Goal: Check status: Check status

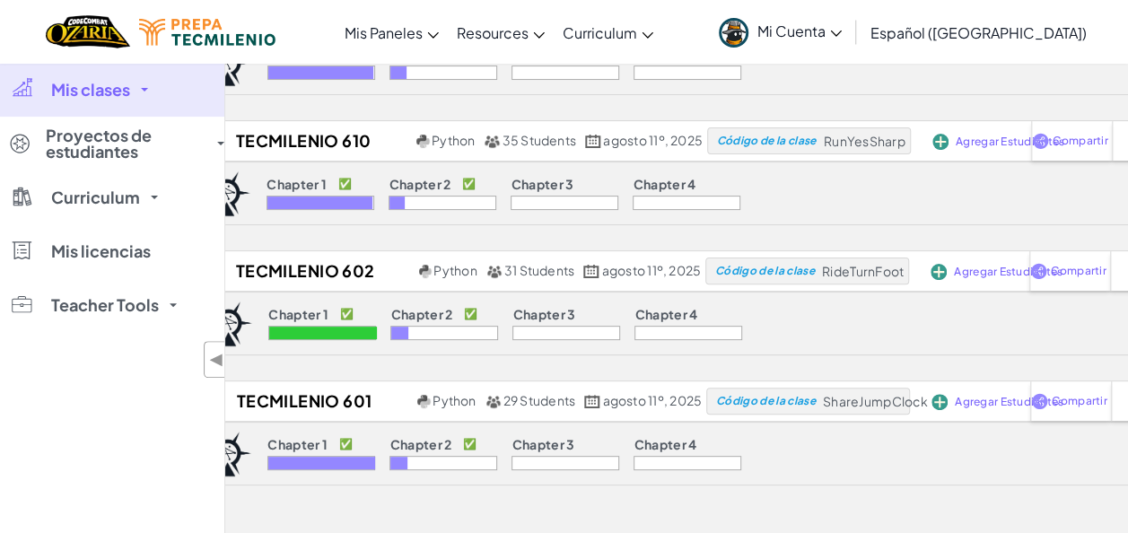
scroll to position [153, 0]
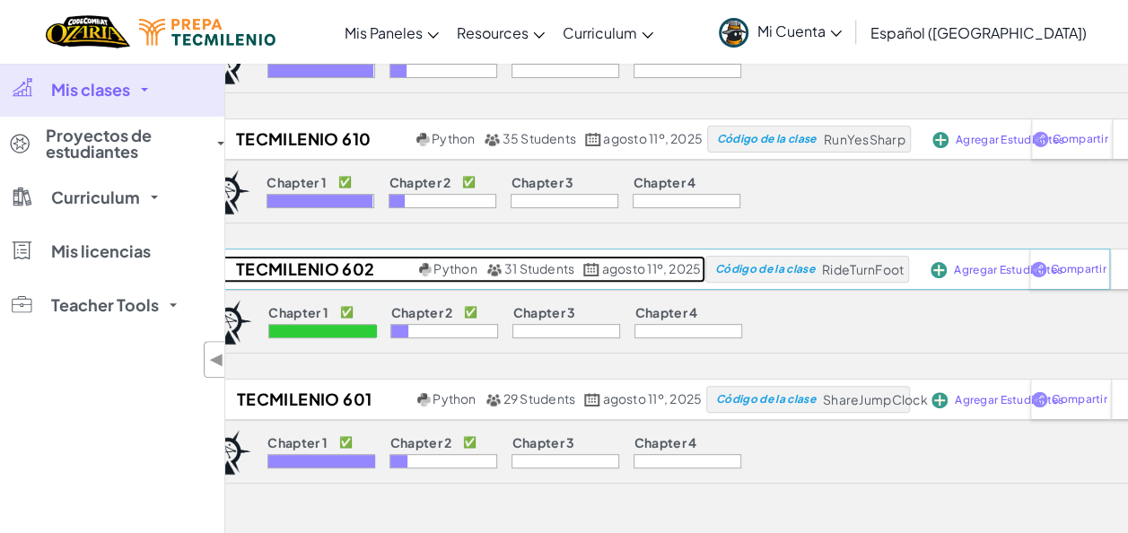
click at [301, 266] on h2 "Tecmilenio 602 AD25" at bounding box center [302, 269] width 223 height 27
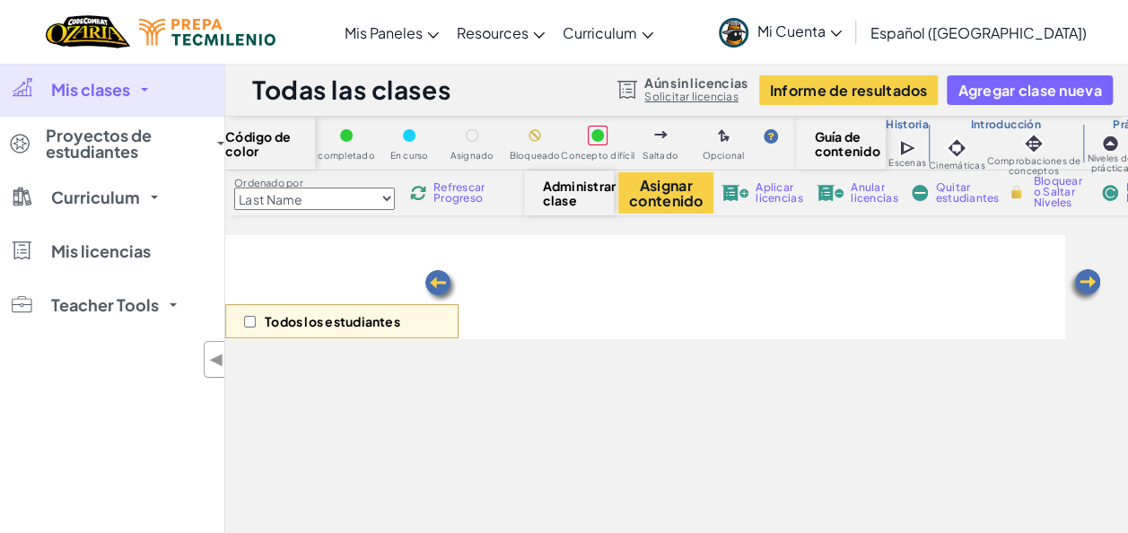
select select "5d8a57abe8919b28d5113af1"
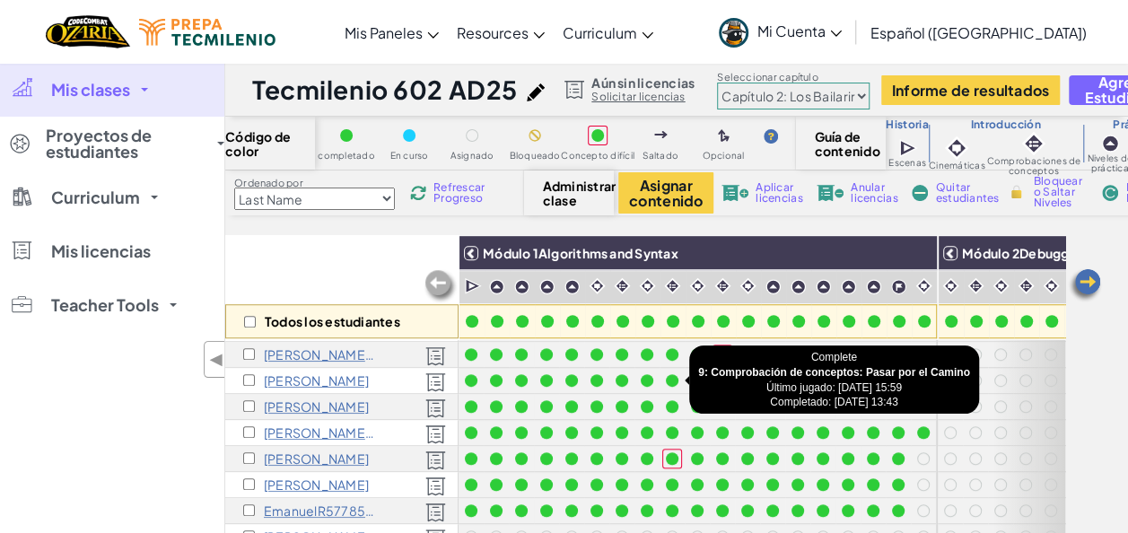
scroll to position [601, 0]
